Goal: Task Accomplishment & Management: Manage account settings

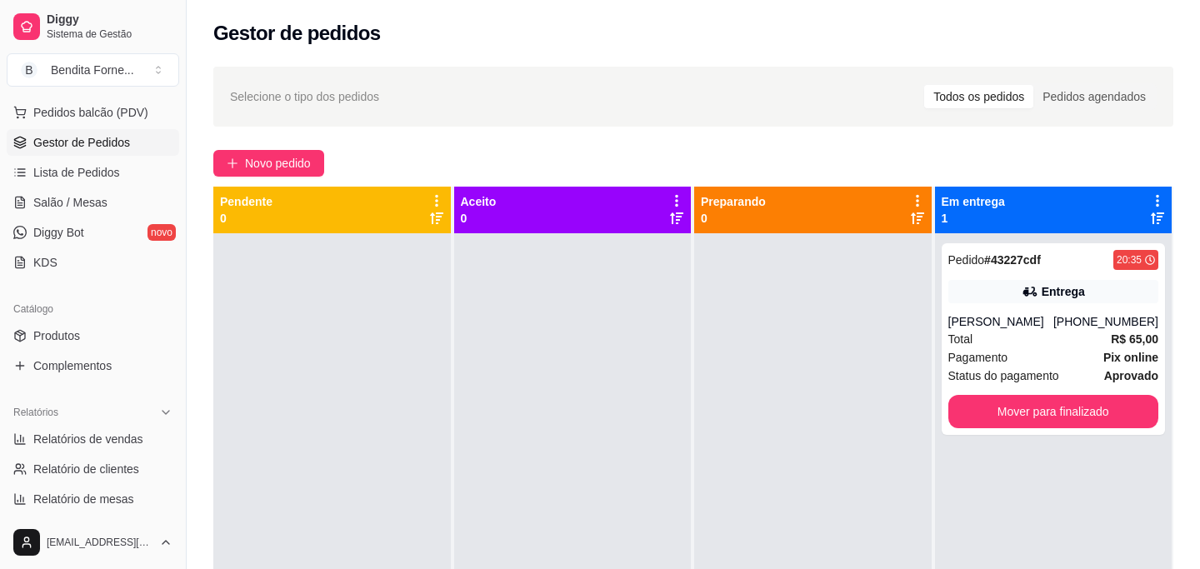
click at [788, 344] on div at bounding box center [813, 517] width 238 height 569
click at [1022, 323] on div "[PERSON_NAME]" at bounding box center [1000, 321] width 105 height 17
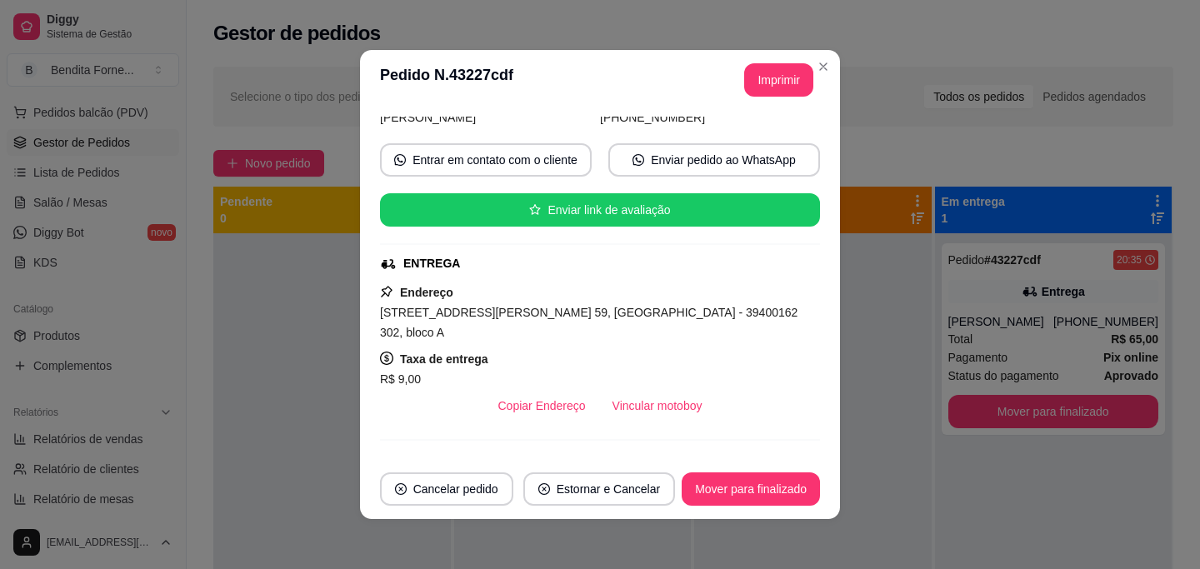
scroll to position [136, 0]
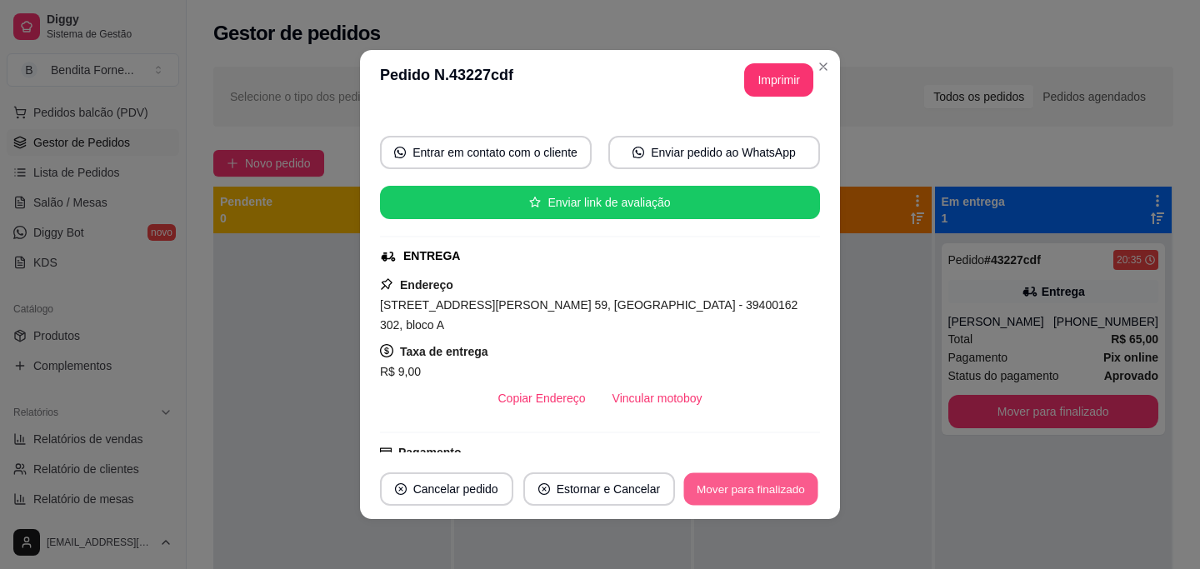
click at [751, 498] on button "Mover para finalizado" at bounding box center [751, 489] width 134 height 33
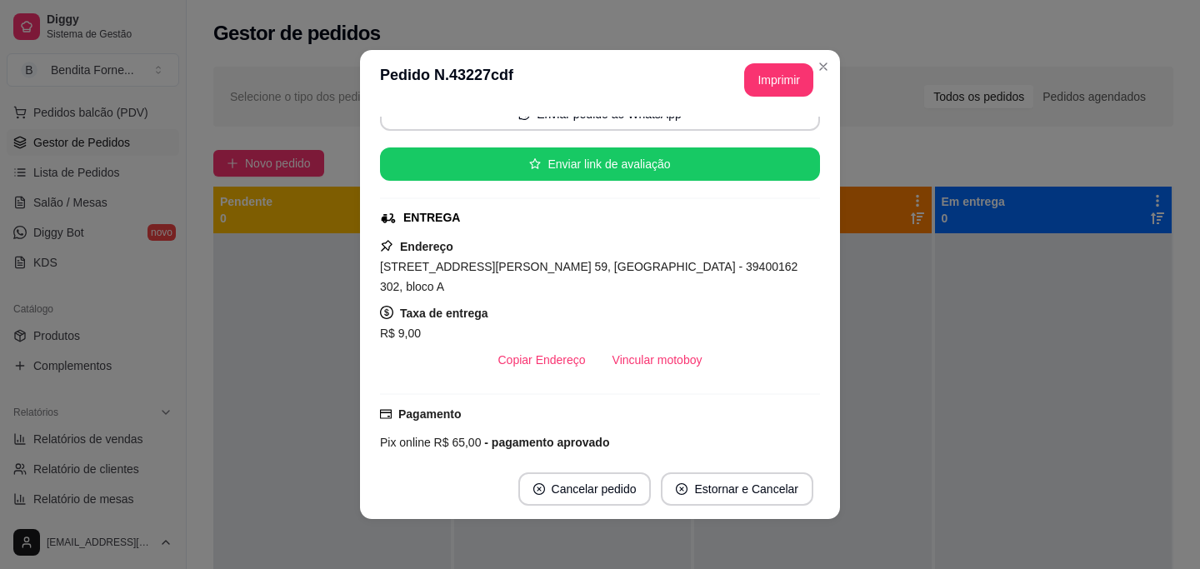
scroll to position [98, 0]
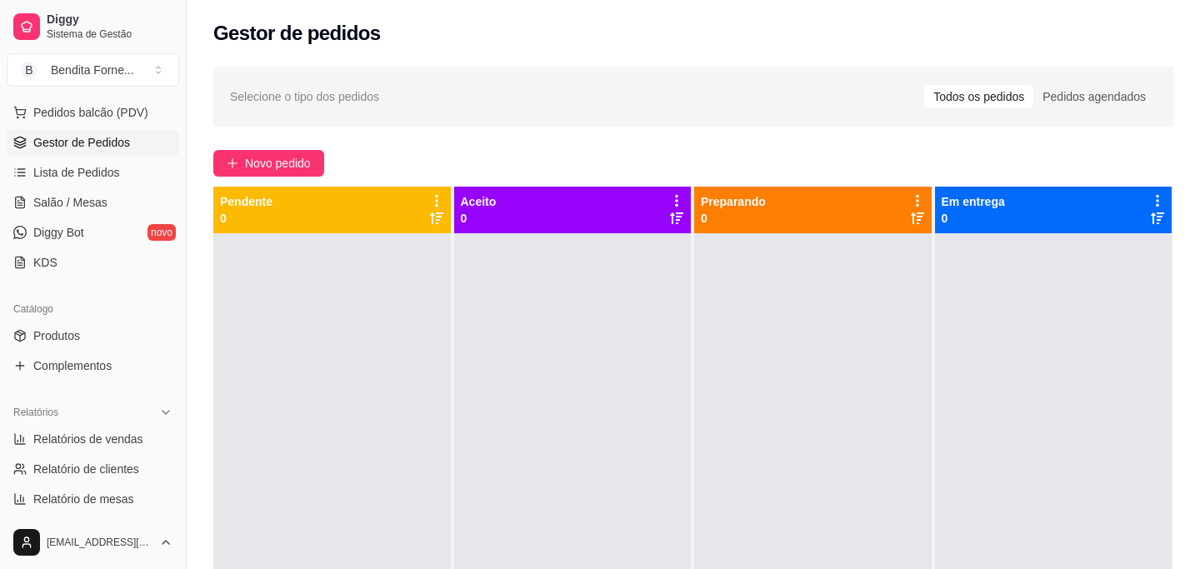
click at [93, 140] on span "Gestor de Pedidos" at bounding box center [81, 142] width 97 height 17
click at [94, 144] on span "Gestor de Pedidos" at bounding box center [81, 142] width 97 height 17
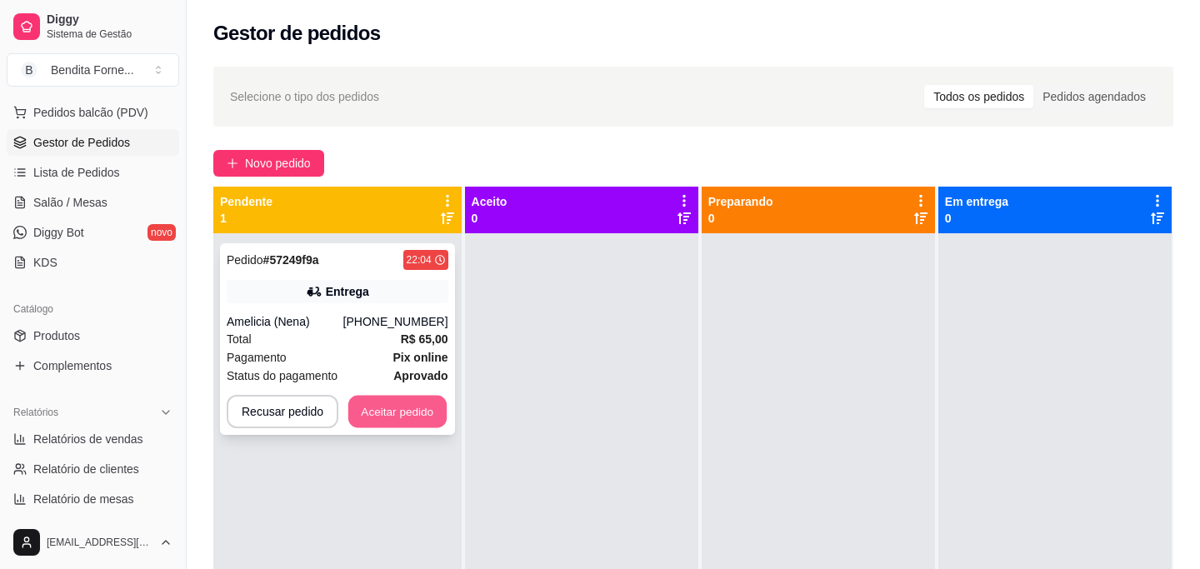
click at [400, 413] on button "Aceitar pedido" at bounding box center [397, 412] width 98 height 33
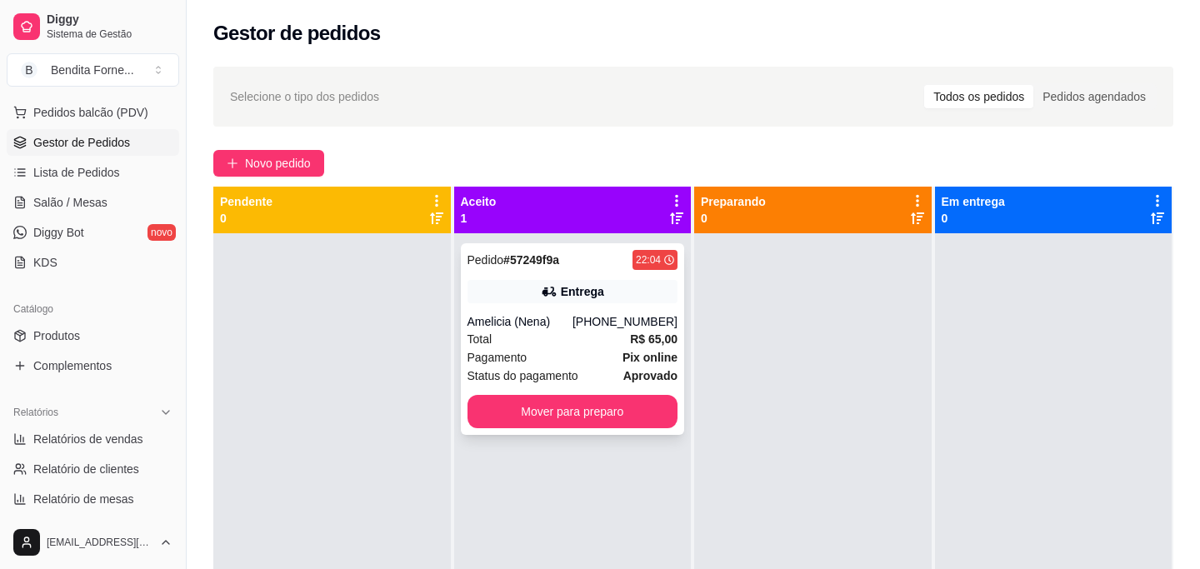
click at [572, 349] on div "Pagamento Pix online" at bounding box center [573, 357] width 211 height 18
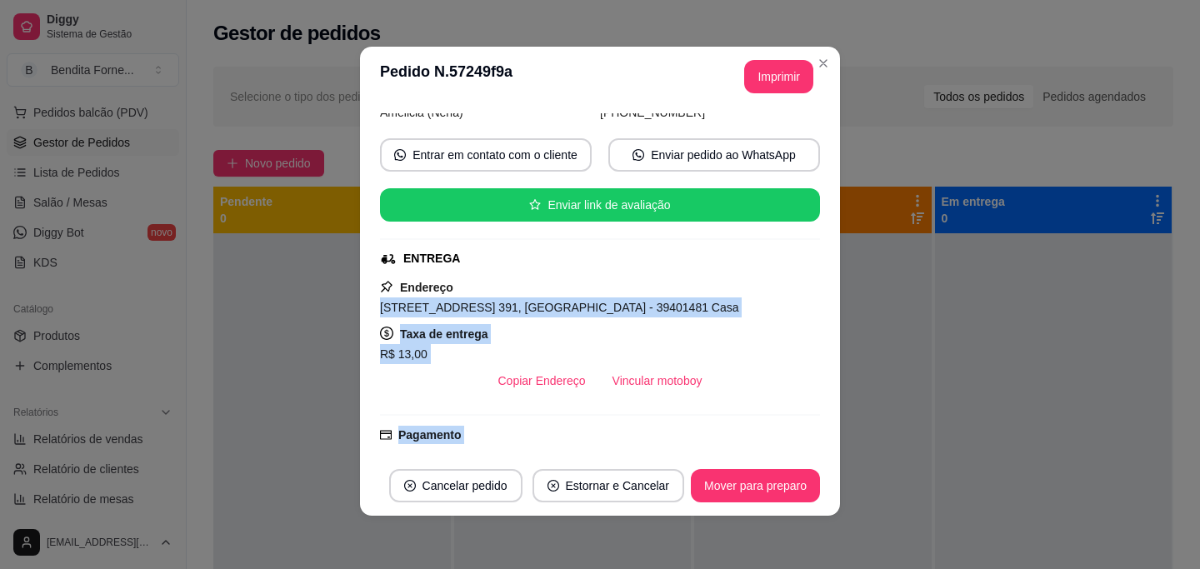
scroll to position [153, 0]
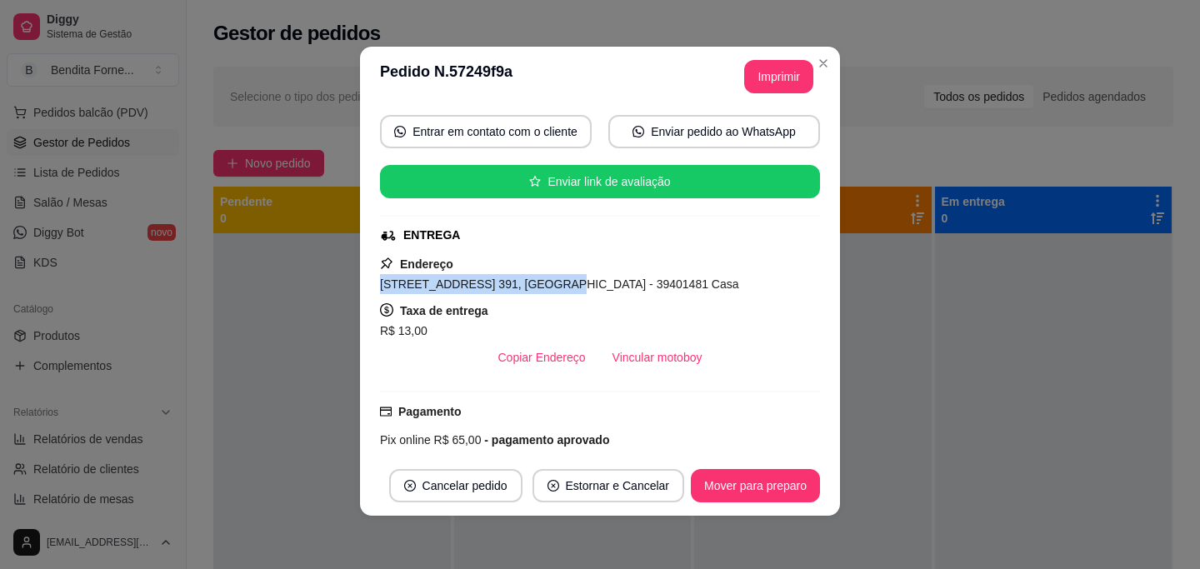
drag, startPoint x: 381, startPoint y: 440, endPoint x: 543, endPoint y: 289, distance: 221.1
click at [543, 289] on span "[STREET_ADDRESS] 391, [GEOGRAPHIC_DATA] - 39401481 Casa" at bounding box center [559, 284] width 359 height 13
copy span "[STREET_ADDRESS] 391, [GEOGRAPHIC_DATA]"
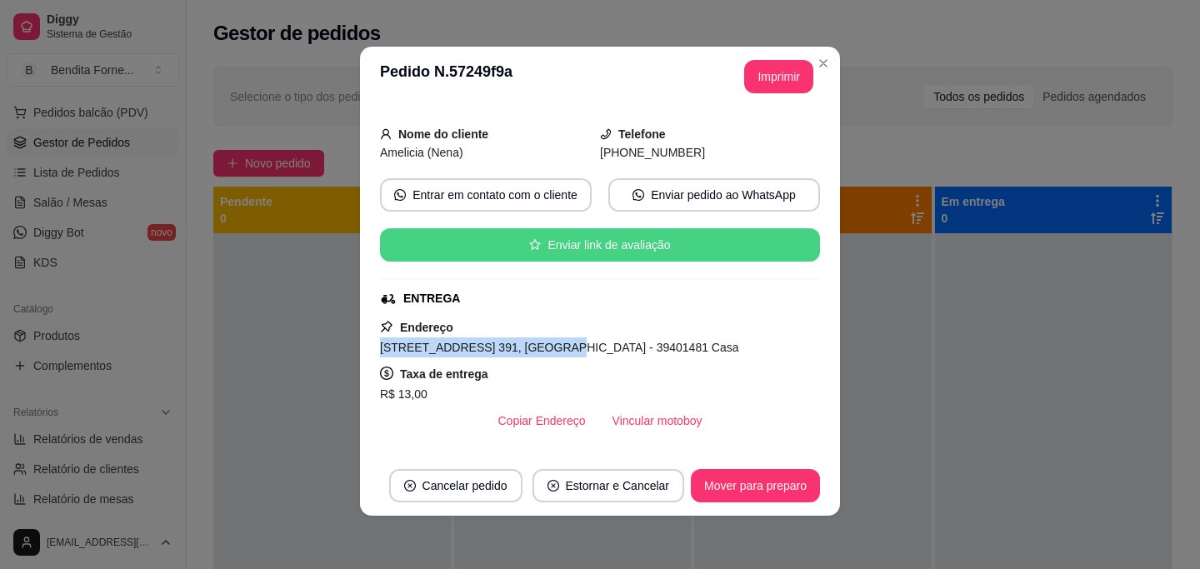
scroll to position [0, 0]
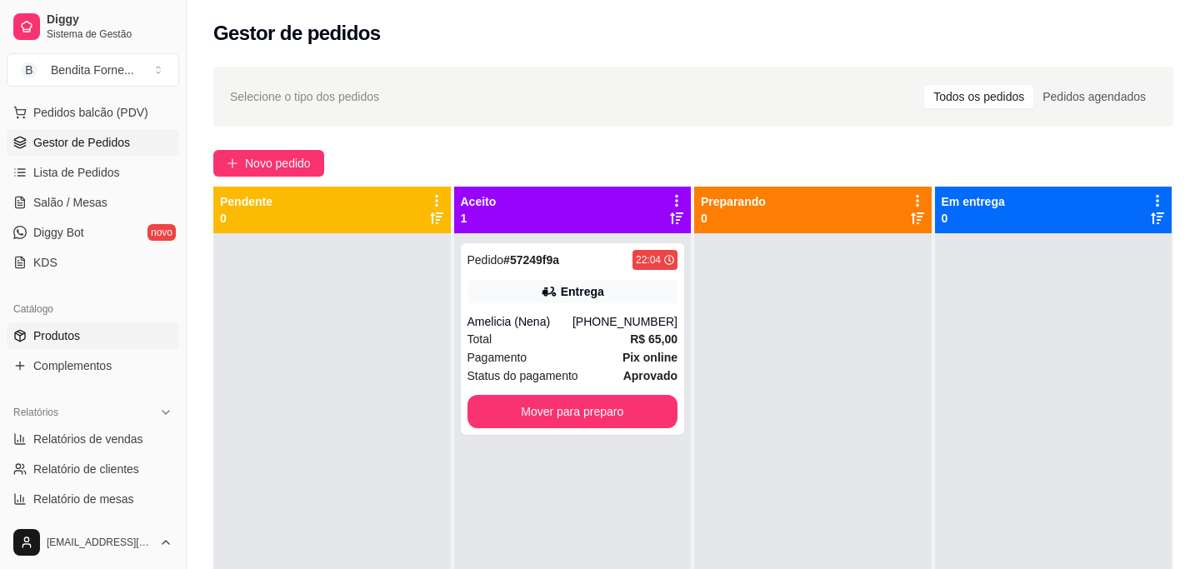
click at [63, 339] on span "Produtos" at bounding box center [56, 336] width 47 height 17
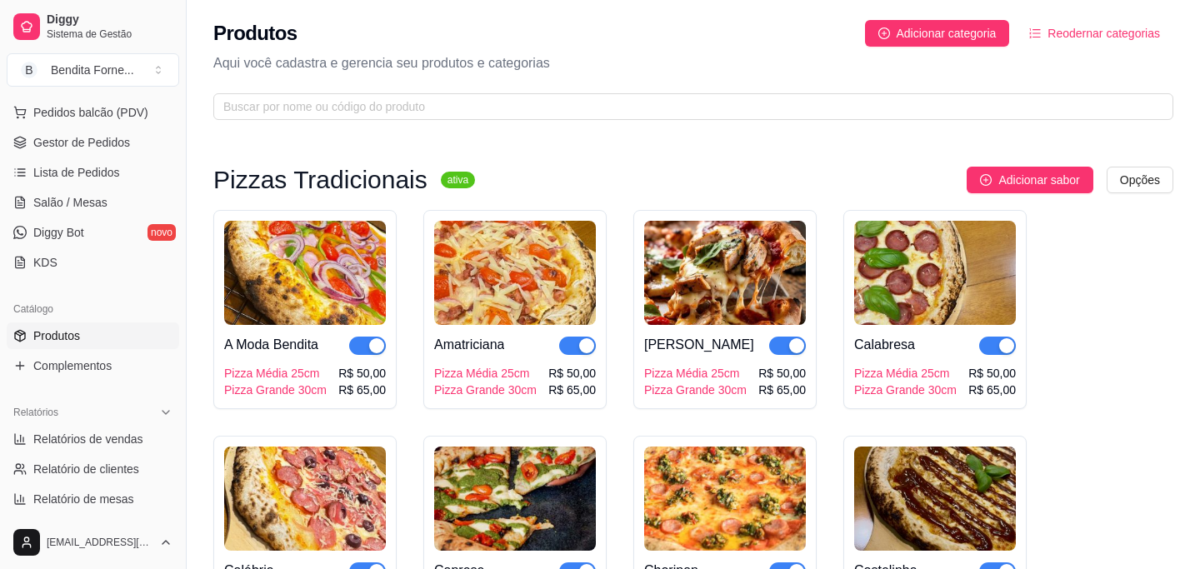
click at [316, 278] on img at bounding box center [305, 273] width 162 height 104
click at [279, 275] on img at bounding box center [305, 273] width 162 height 104
